Goal: Use online tool/utility: Utilize a website feature to perform a specific function

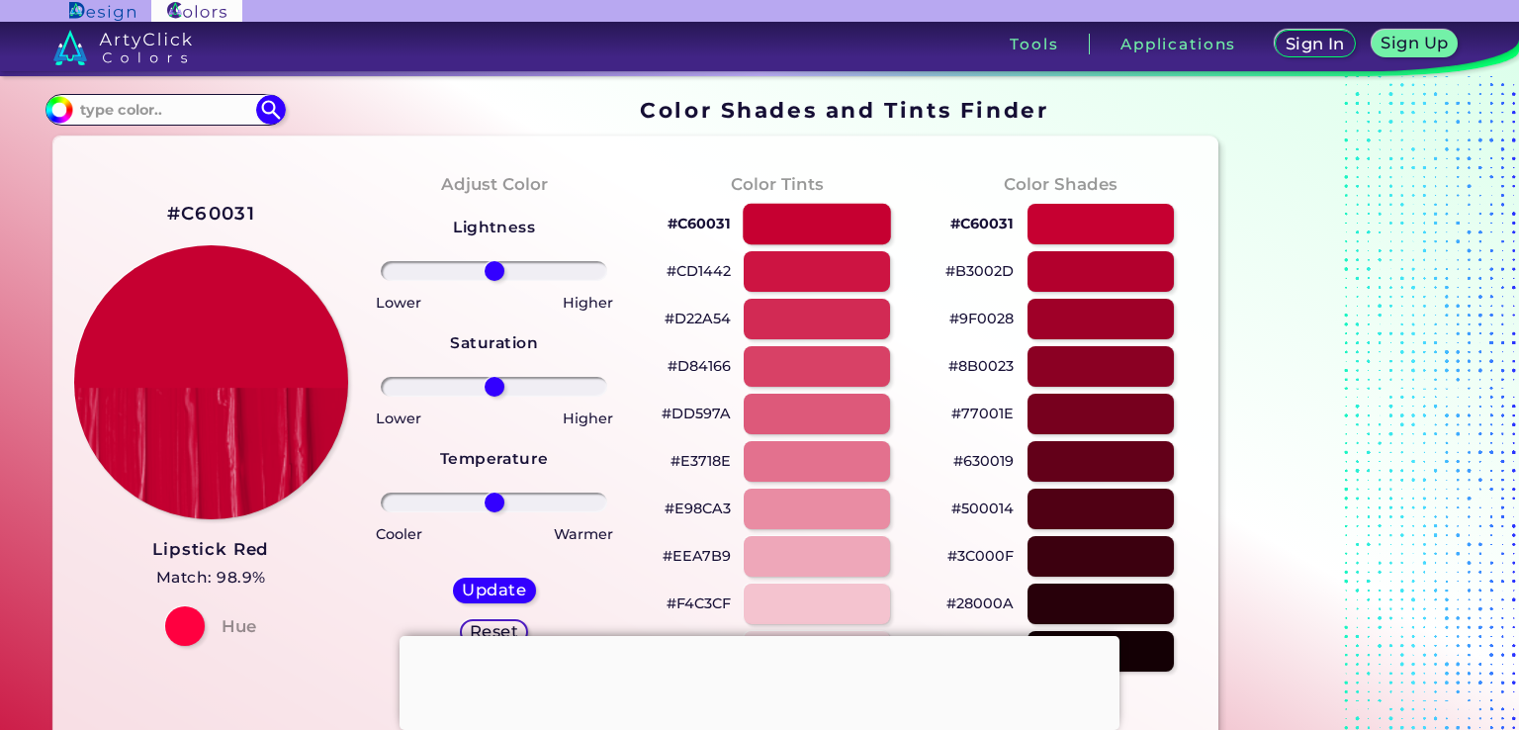
click at [811, 223] on div at bounding box center [817, 224] width 148 height 41
click at [816, 279] on div at bounding box center [817, 271] width 148 height 41
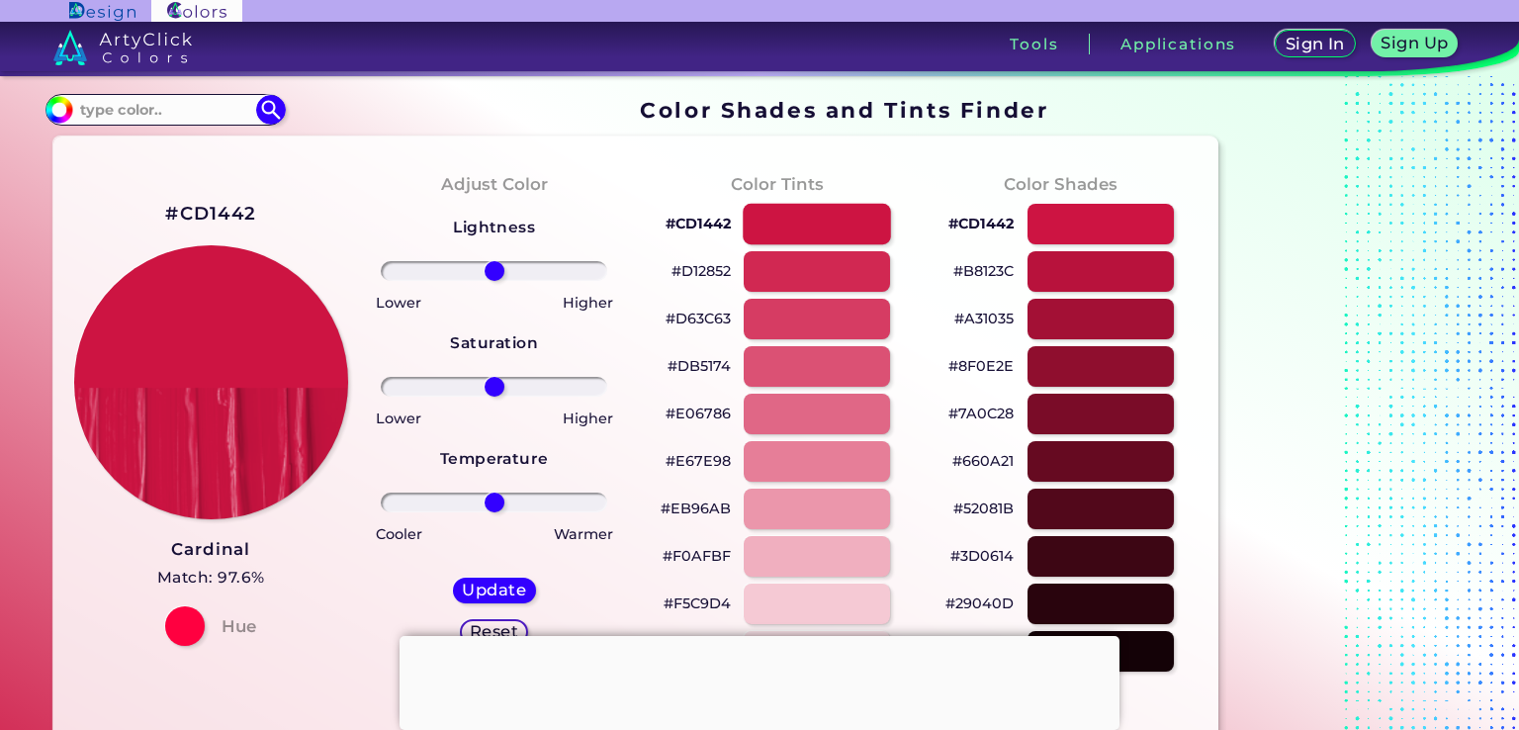
click at [818, 238] on div at bounding box center [817, 224] width 148 height 41
click at [816, 230] on div at bounding box center [817, 224] width 148 height 41
click at [1057, 287] on div at bounding box center [1101, 271] width 148 height 41
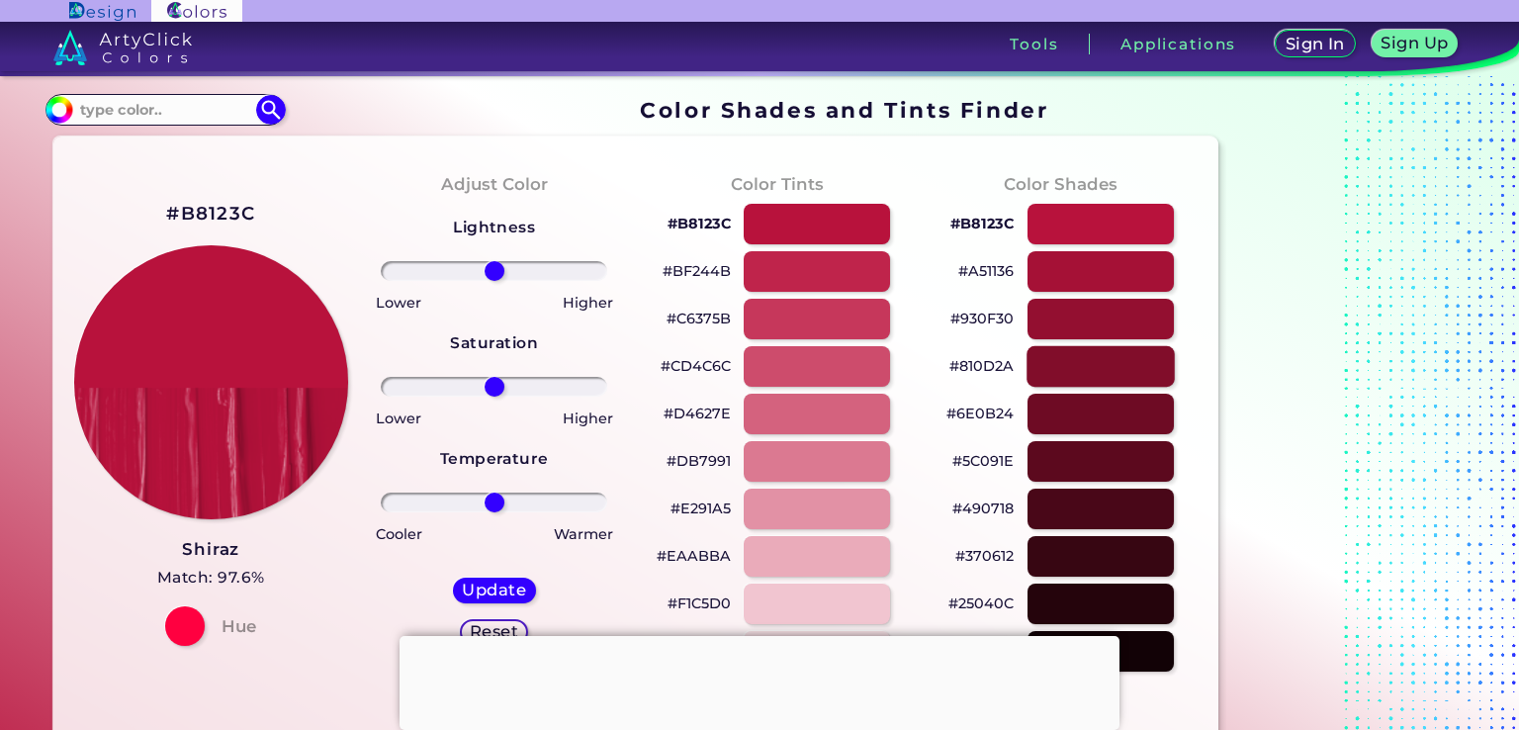
click at [1068, 364] on div at bounding box center [1101, 366] width 148 height 41
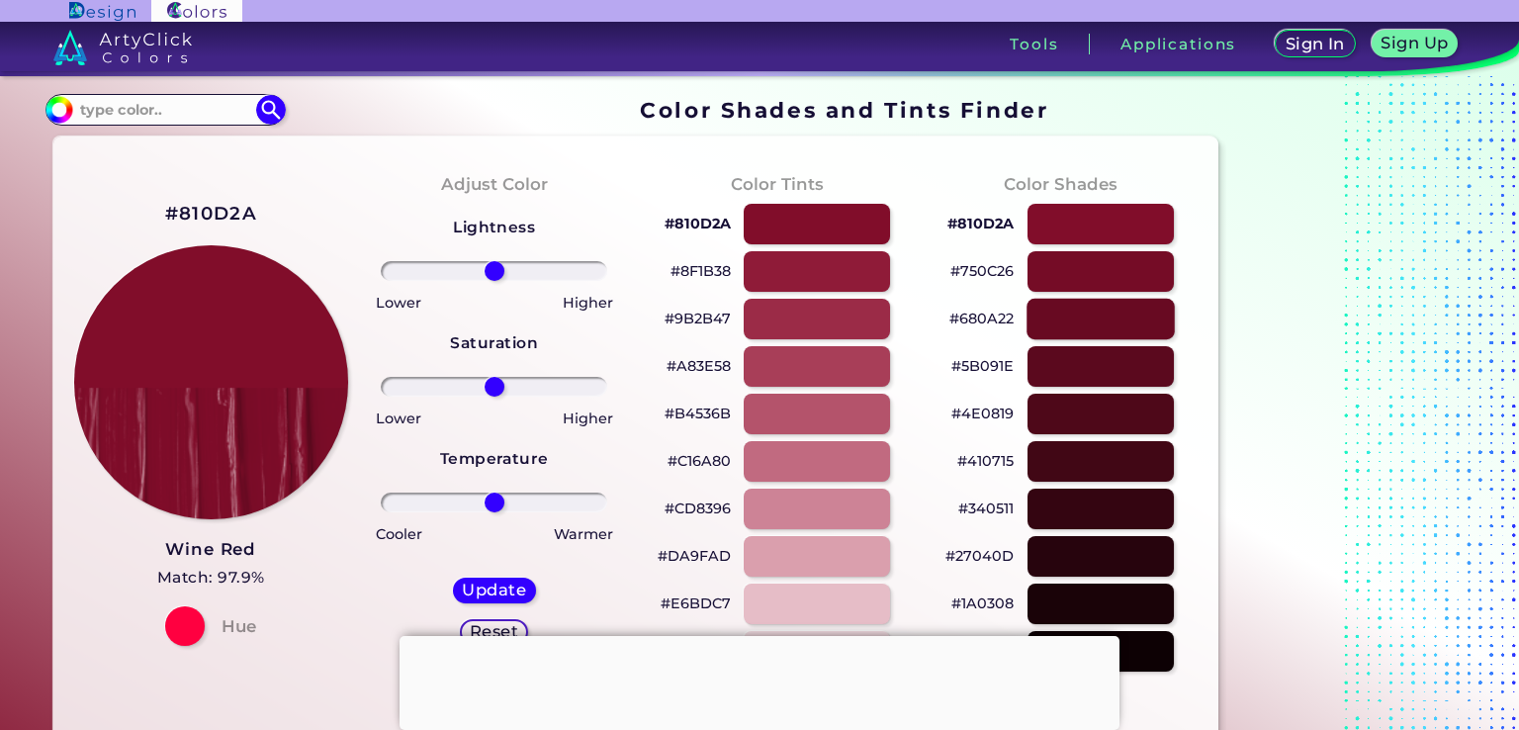
click at [1087, 310] on div at bounding box center [1101, 319] width 148 height 41
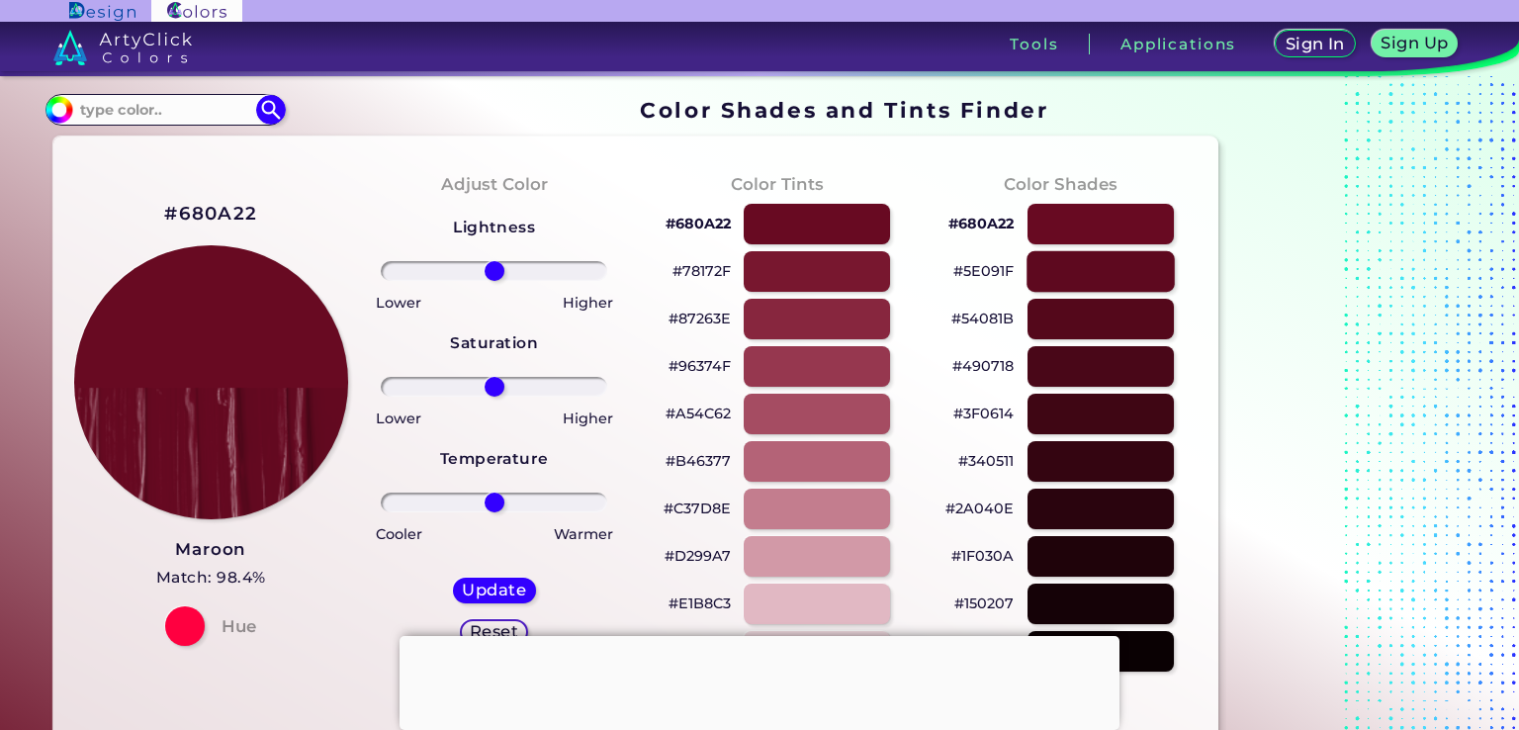
click at [1080, 282] on div at bounding box center [1101, 271] width 148 height 41
type input "#5e091f"
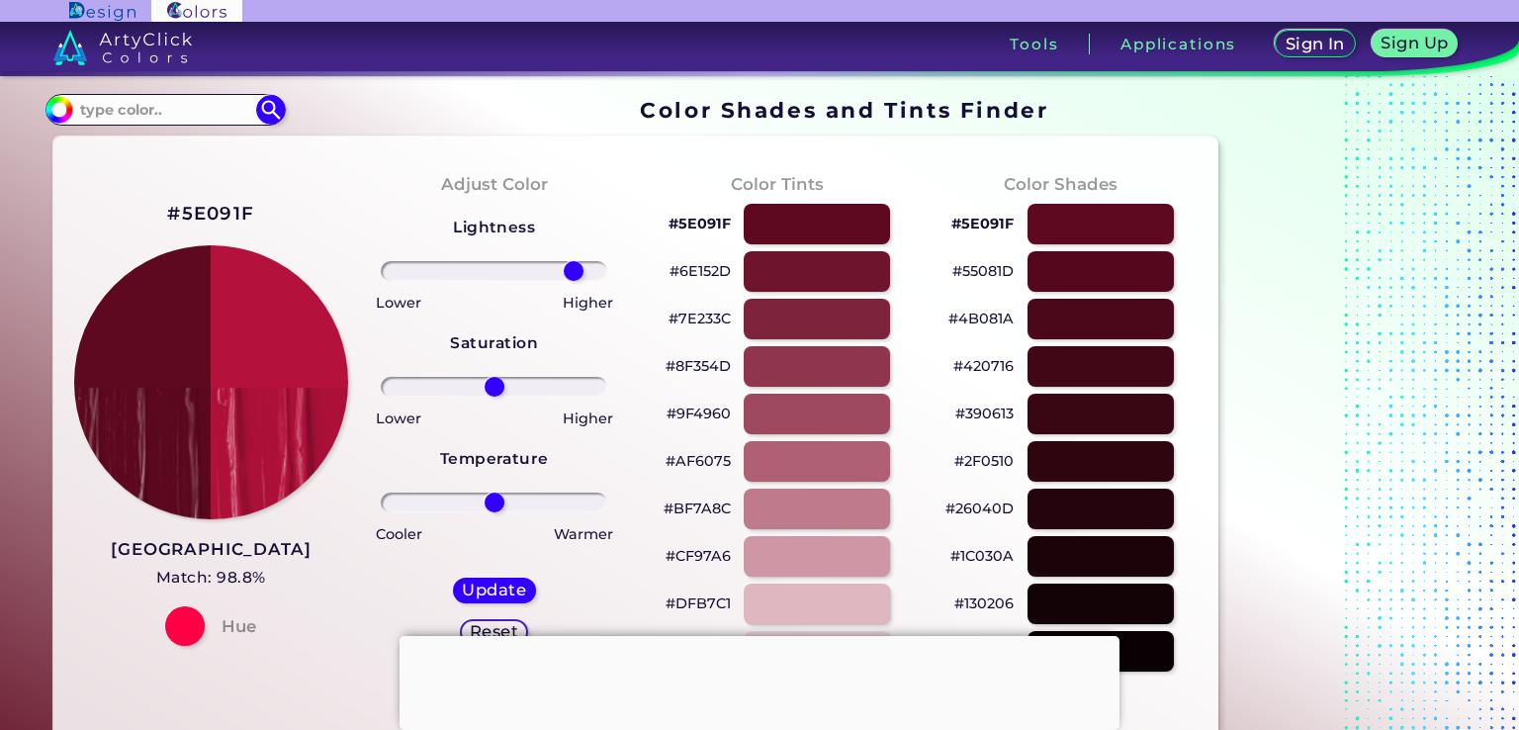
drag, startPoint x: 492, startPoint y: 270, endPoint x: 574, endPoint y: 261, distance: 81.6
type input "77"
click at [574, 261] on input "range" at bounding box center [494, 271] width 226 height 20
click at [135, 42] on img at bounding box center [122, 48] width 139 height 36
